Goal: Use online tool/utility: Utilize a website feature to perform a specific function

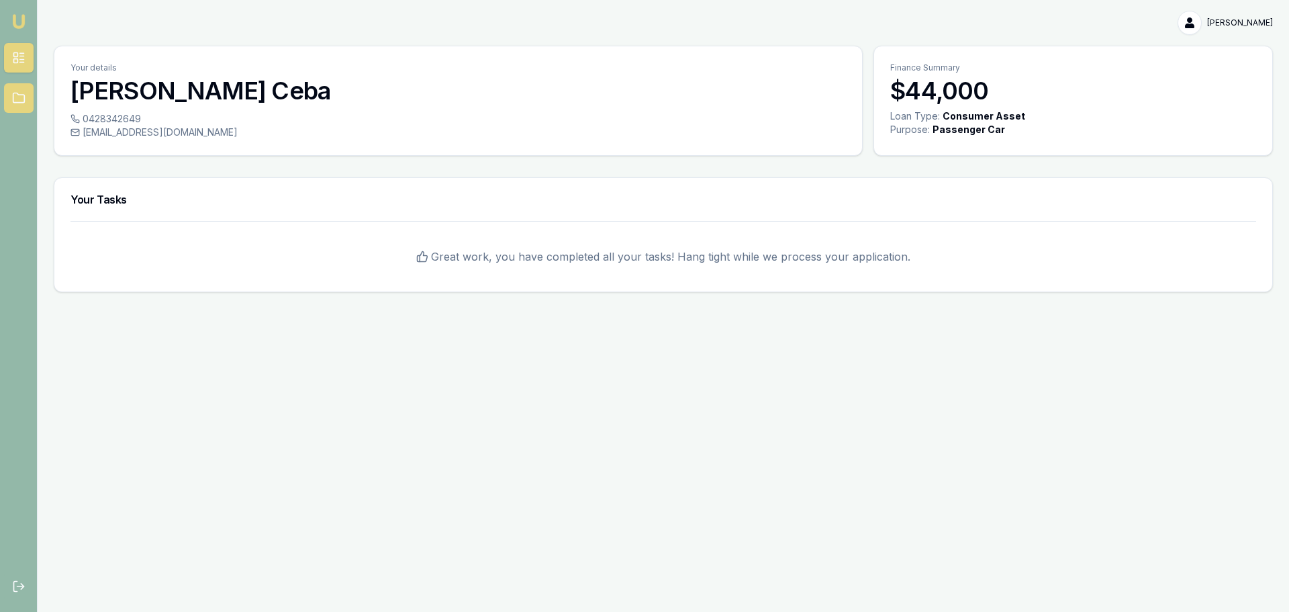
click at [30, 97] on link at bounding box center [19, 98] width 30 height 30
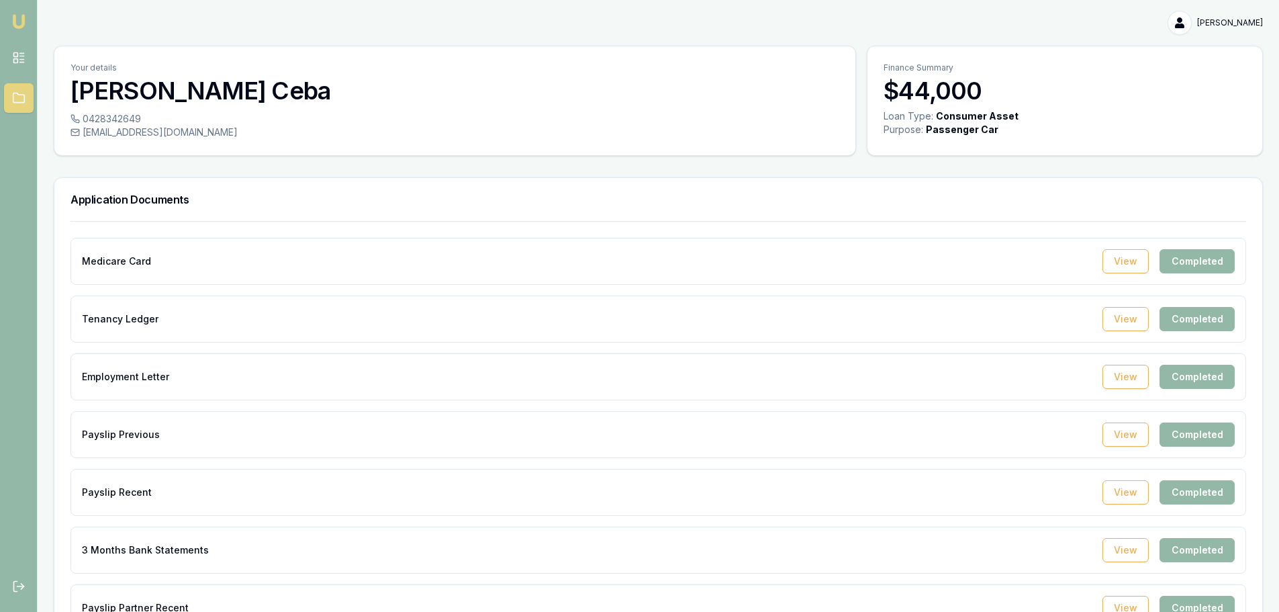
scroll to position [495, 0]
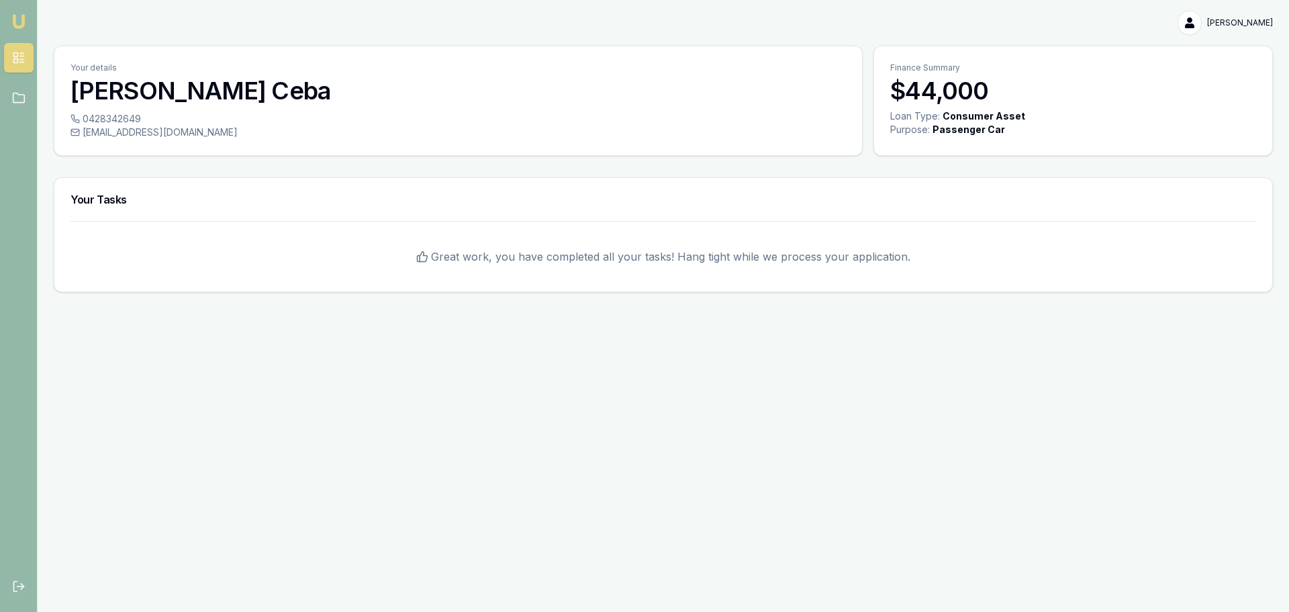
click at [622, 252] on span "Great work, you have completed all your tasks! Hang tight while we process your…" at bounding box center [670, 256] width 479 height 16
click at [24, 94] on icon at bounding box center [18, 97] width 13 height 13
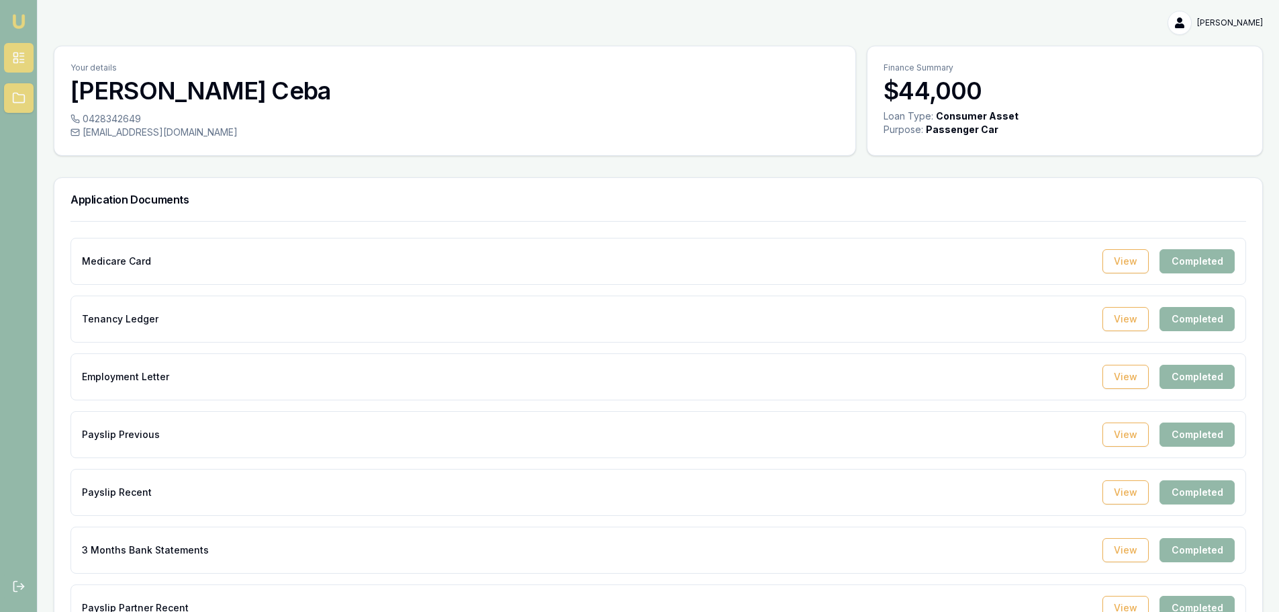
click at [19, 54] on icon at bounding box center [18, 57] width 13 height 13
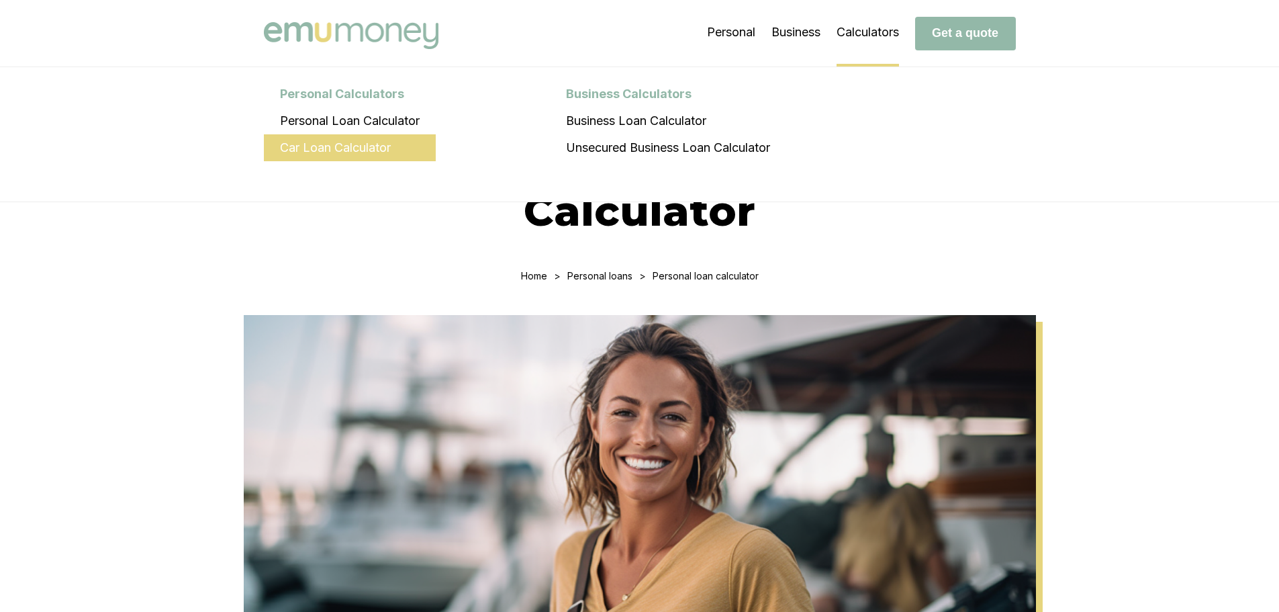
click at [335, 156] on li "Car Loan Calculator" at bounding box center [350, 147] width 172 height 27
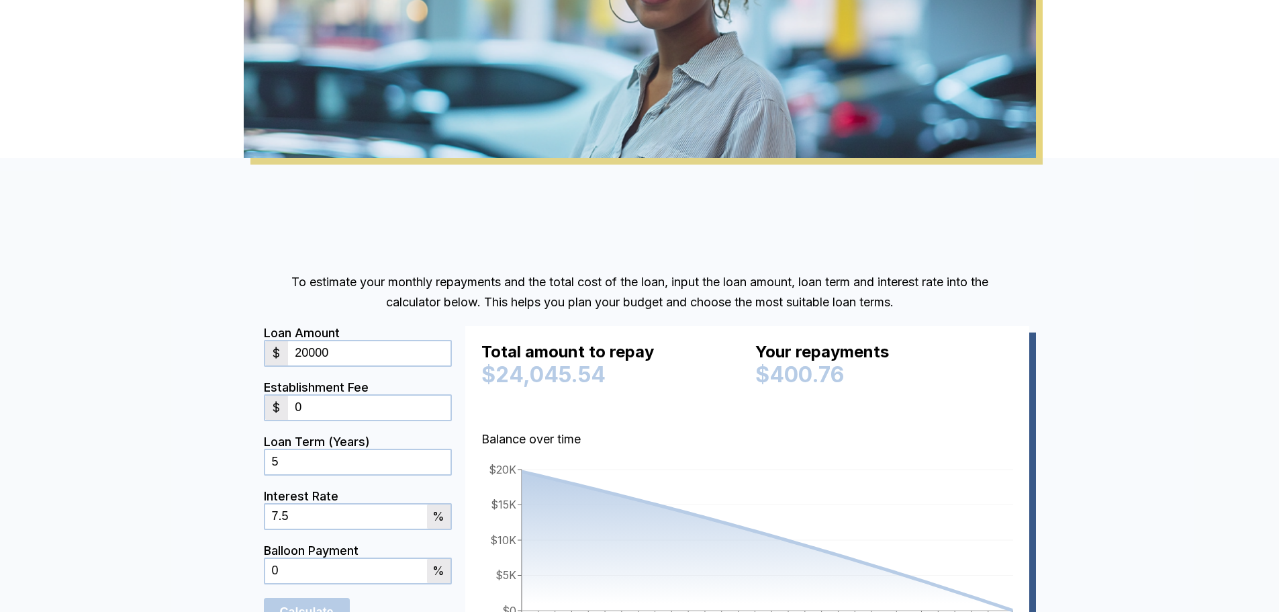
scroll to position [465, 0]
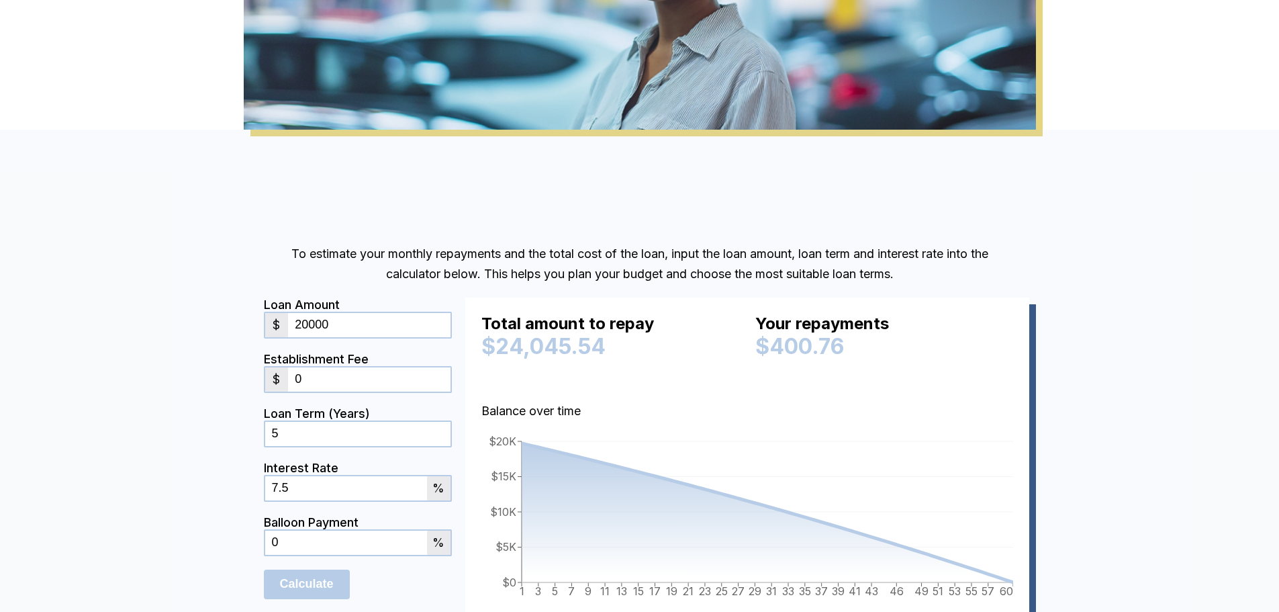
click at [408, 315] on input "20000" at bounding box center [369, 325] width 162 height 24
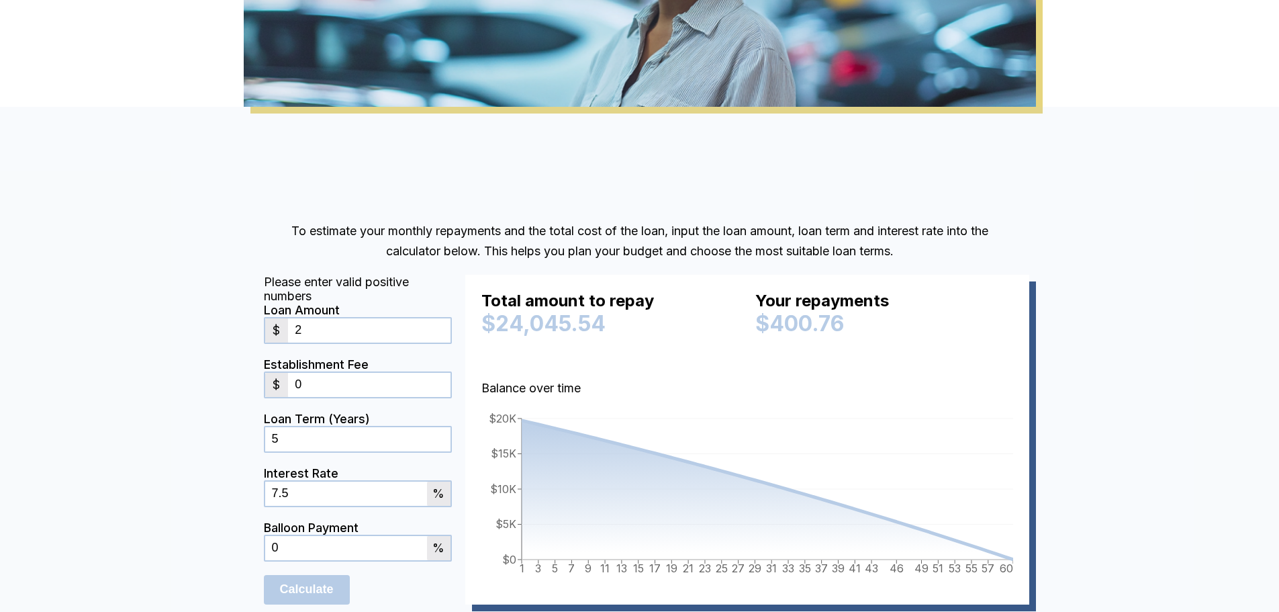
scroll to position [487, 0]
click at [306, 332] on input "2" at bounding box center [369, 331] width 162 height 24
type input "2"
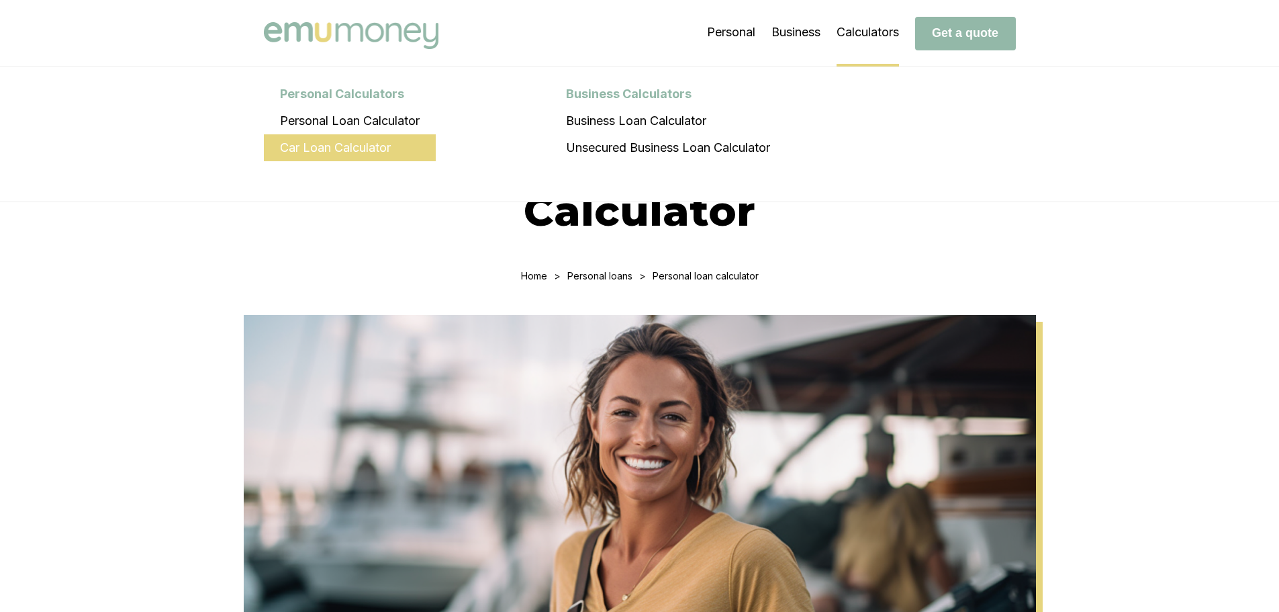
click at [405, 141] on li "Car Loan Calculator" at bounding box center [350, 147] width 172 height 27
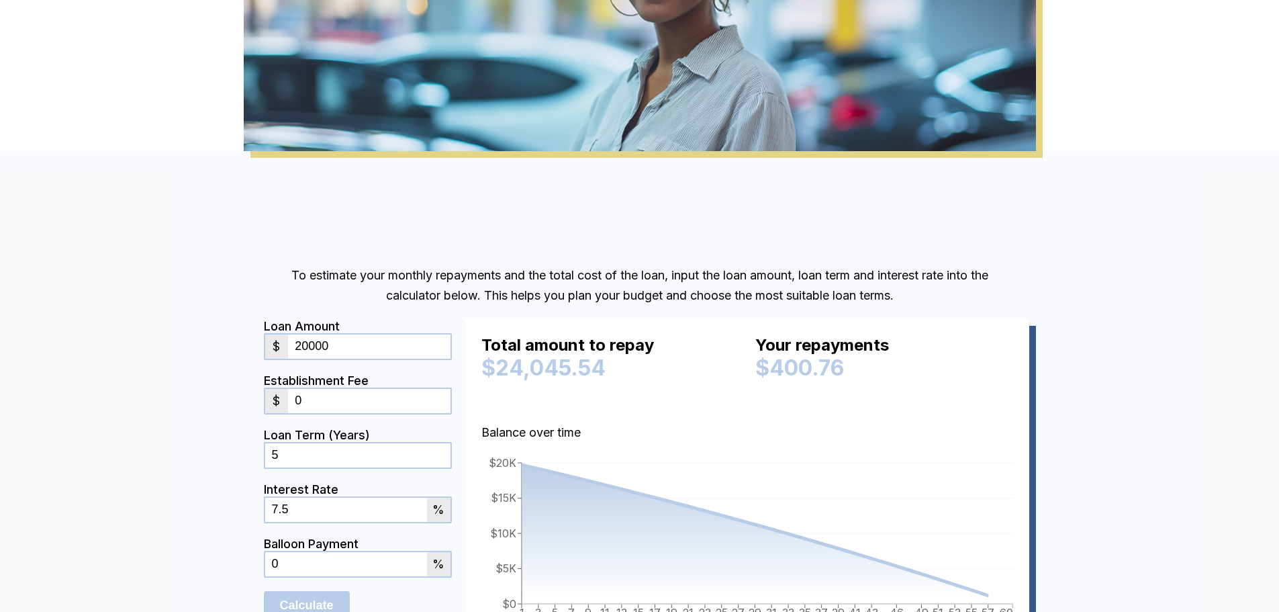
scroll to position [444, 0]
click at [353, 334] on input "20000" at bounding box center [369, 346] width 162 height 24
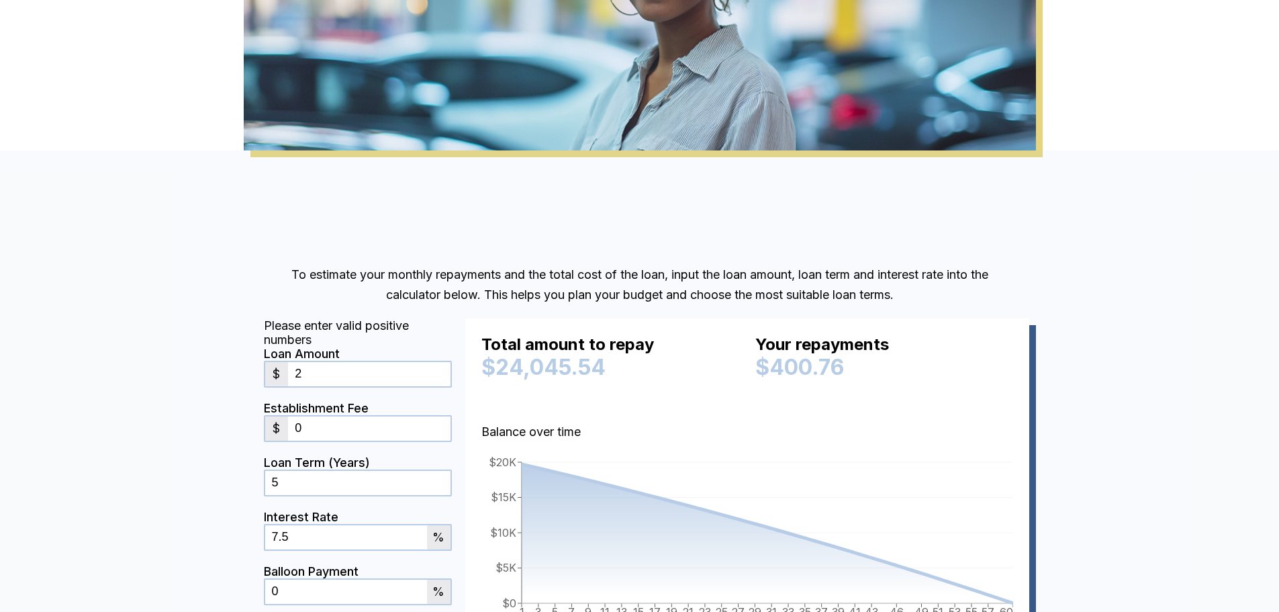
type input "2"
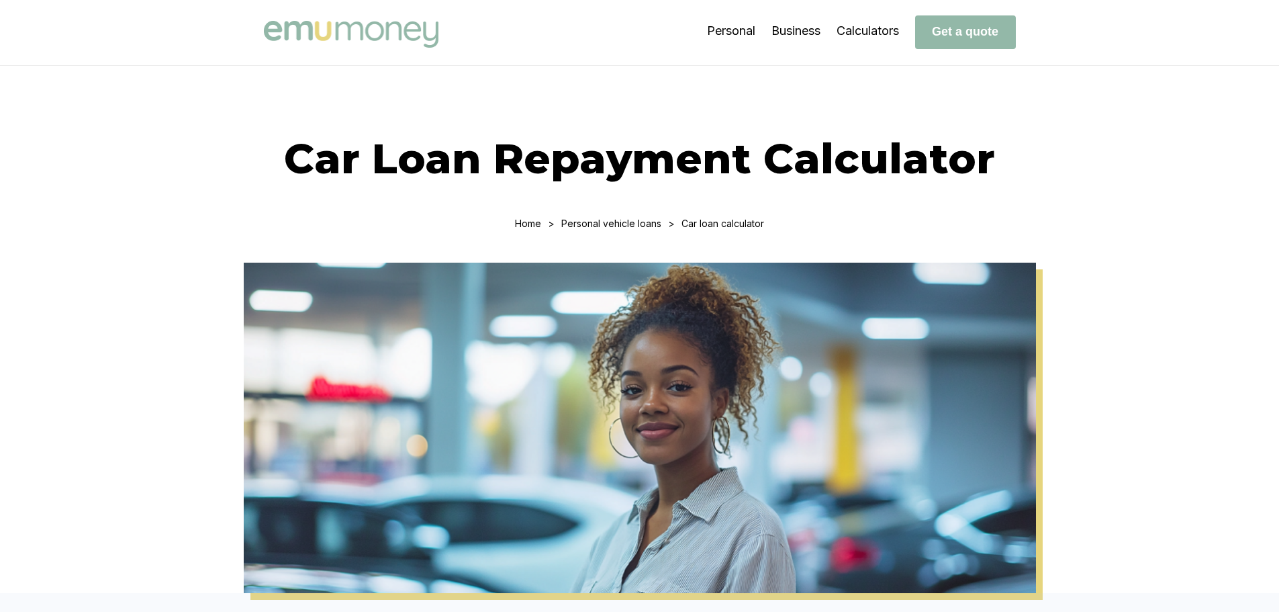
scroll to position [0, 0]
